Goal: Book appointment/travel/reservation

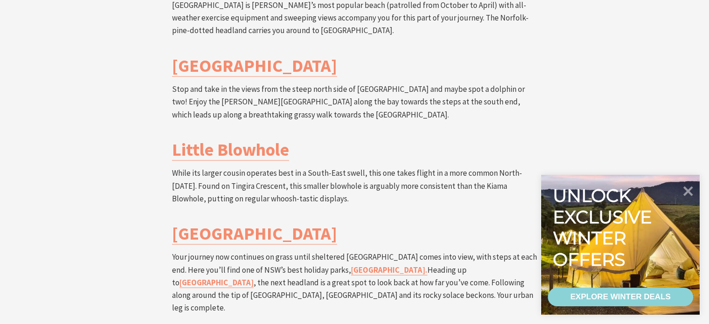
scroll to position [2028, 0]
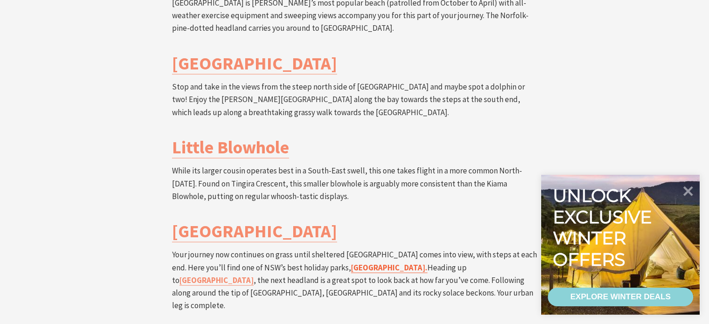
click at [379, 262] on link "Big4 Easts Beach Holiday Park." at bounding box center [389, 267] width 76 height 11
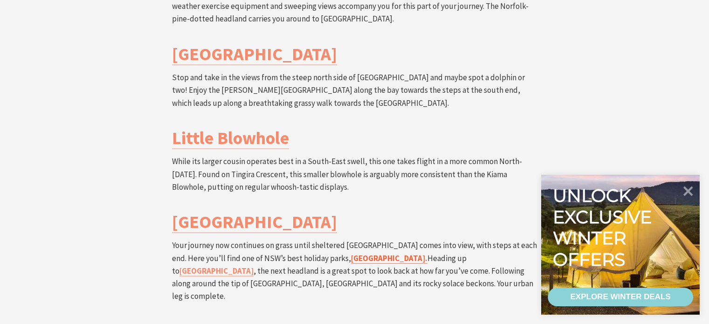
scroll to position [2039, 0]
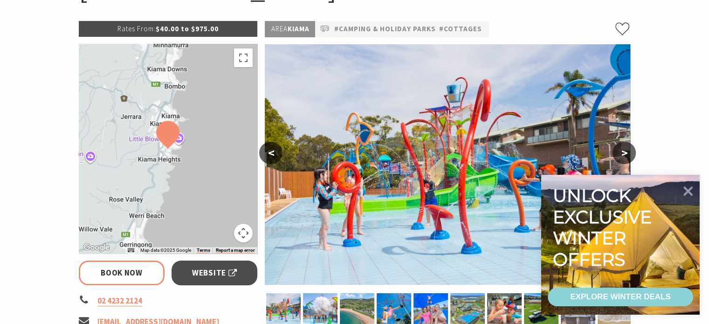
select select "3"
select select "2"
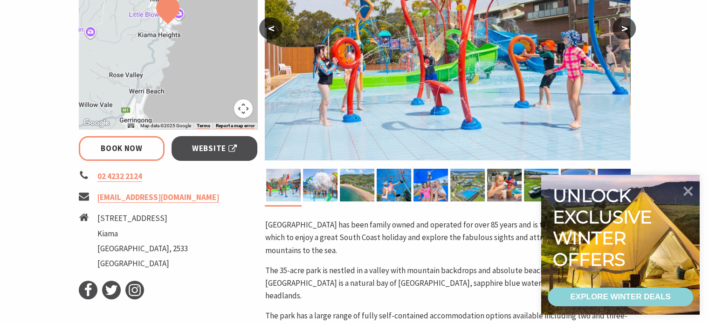
scroll to position [259, 0]
